Goal: Task Accomplishment & Management: Check status

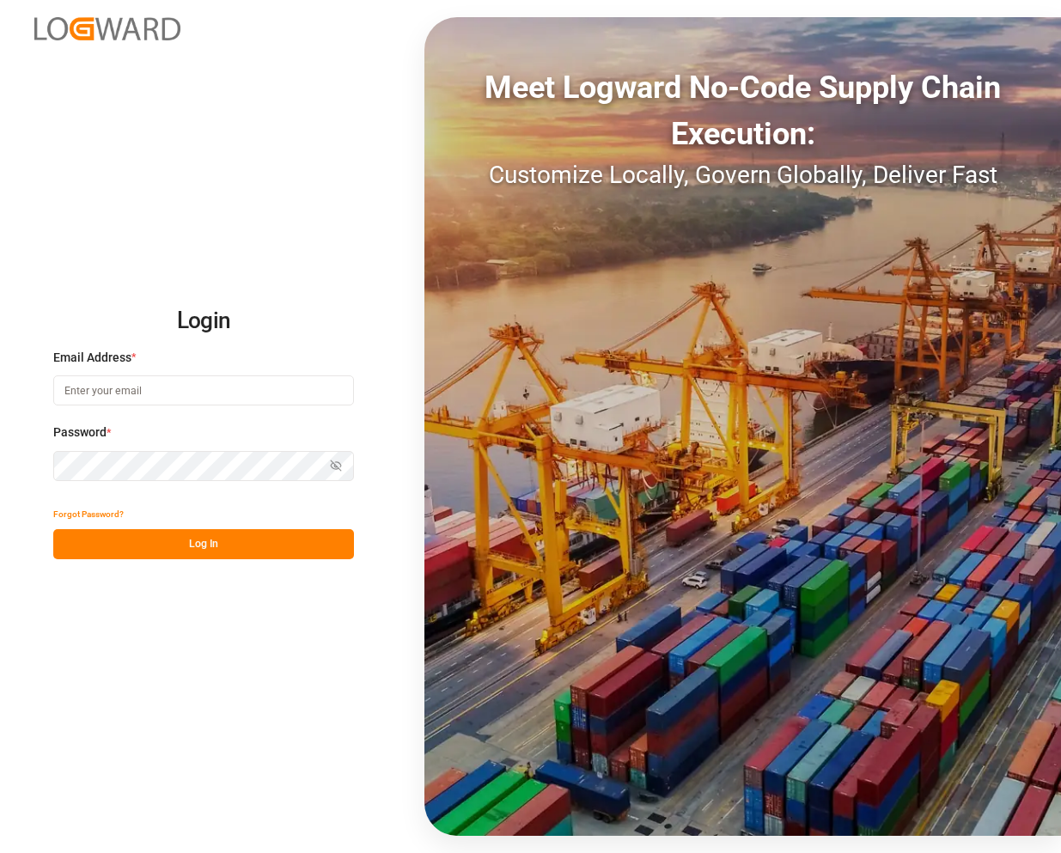
click at [167, 395] on input at bounding box center [203, 390] width 301 height 30
type input "[PERSON_NAME][EMAIL_ADDRESS][PERSON_NAME][DOMAIN_NAME]"
click at [164, 534] on button "Log In" at bounding box center [203, 544] width 301 height 30
click at [168, 539] on button "Log In" at bounding box center [203, 544] width 301 height 30
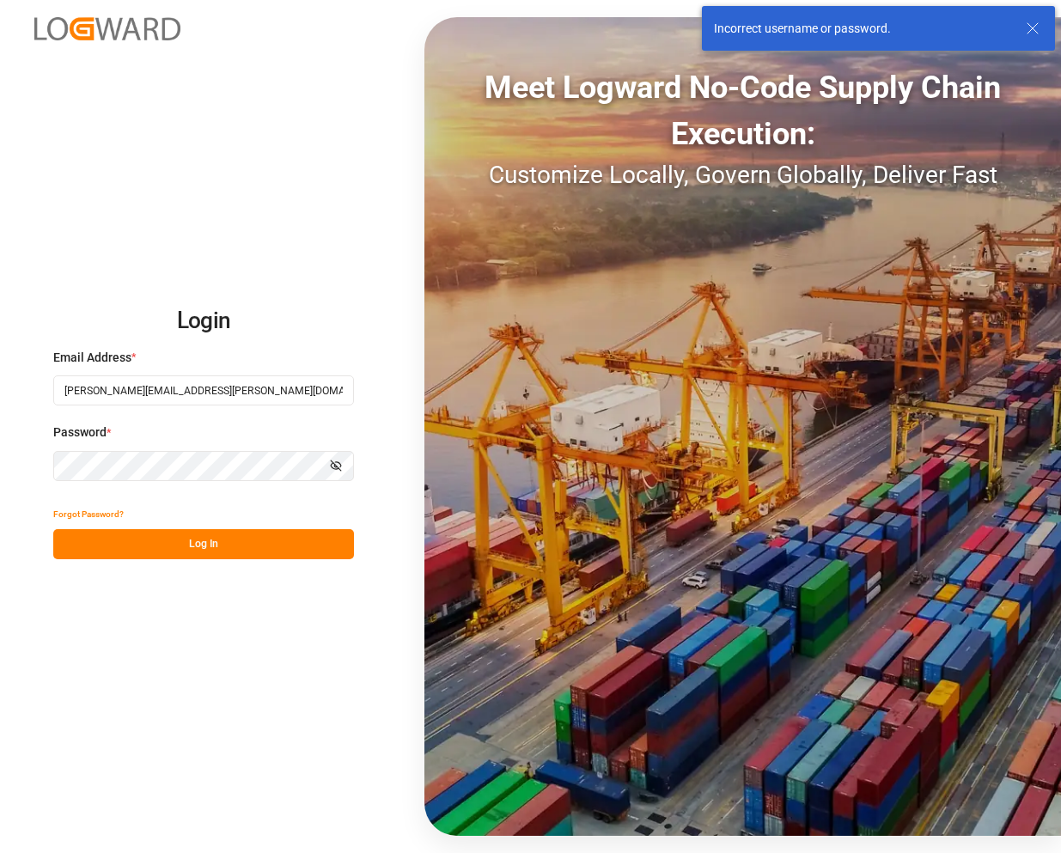
click at [0, 453] on html "Login Email Address * [PERSON_NAME][EMAIL_ADDRESS][PERSON_NAME][DOMAIN_NAME] Pa…" at bounding box center [530, 426] width 1061 height 853
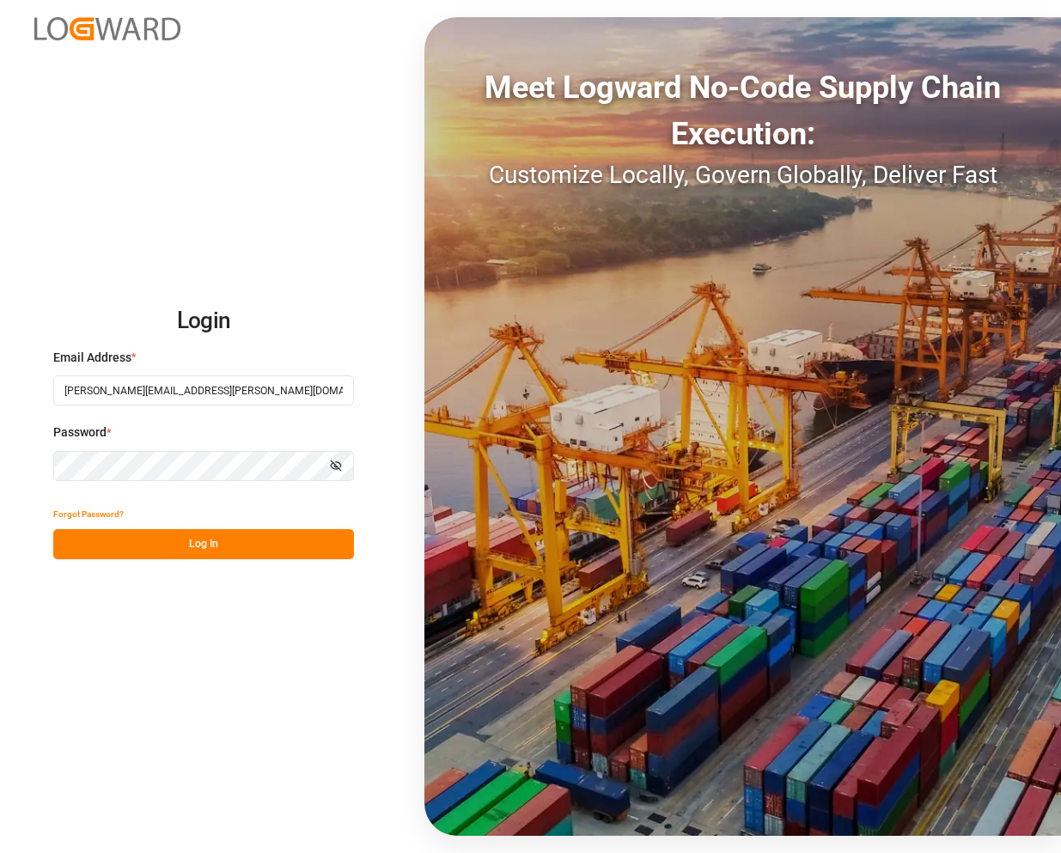
click at [185, 546] on button "Log In" at bounding box center [203, 544] width 301 height 30
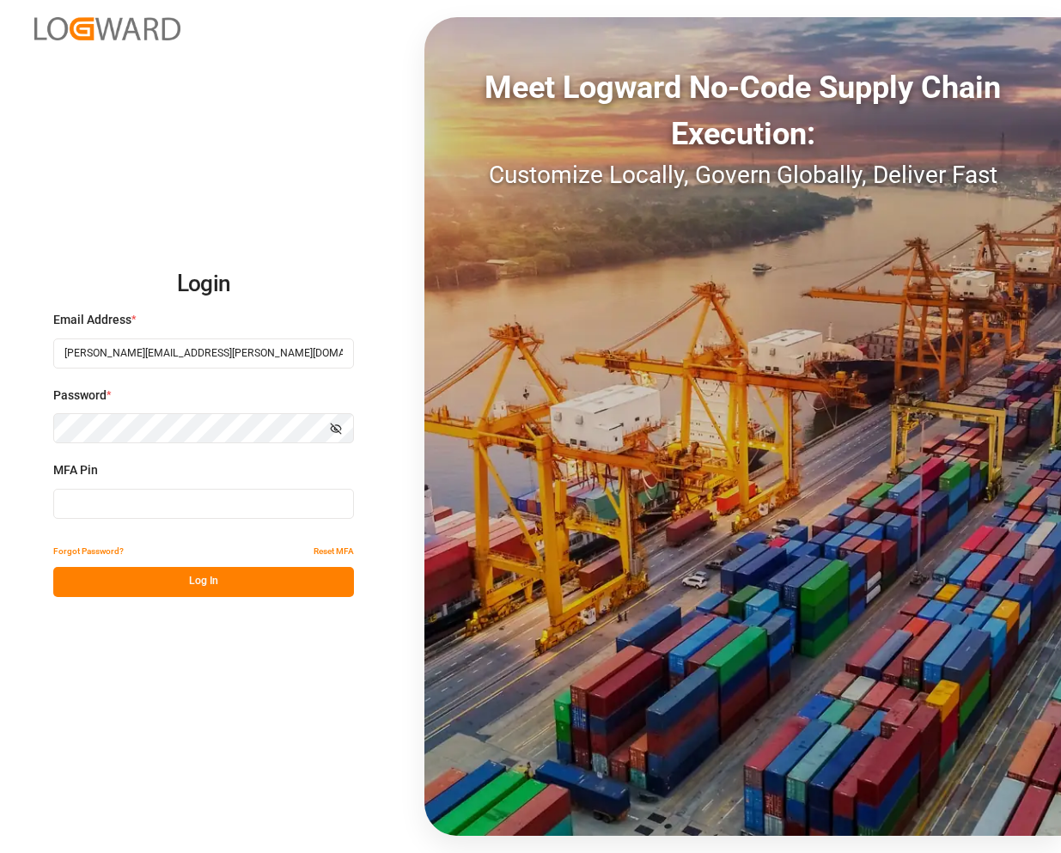
click at [186, 508] on input at bounding box center [203, 504] width 301 height 30
type input "739611"
click at [193, 581] on button "Log In" at bounding box center [203, 582] width 301 height 30
